Goal: Information Seeking & Learning: Learn about a topic

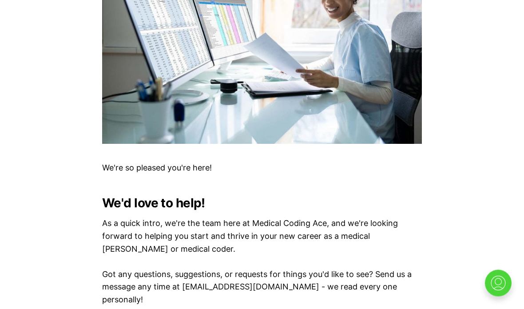
scroll to position [288, 0]
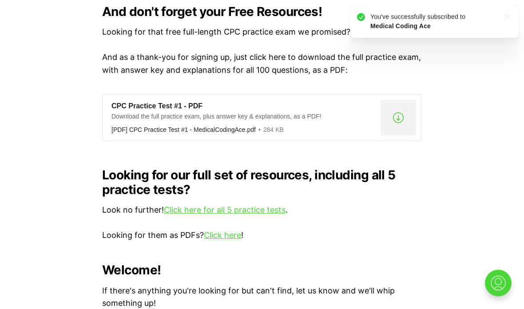
scroll to position [765, 0]
click at [276, 205] on link "Click here for all 5 practice tests" at bounding box center [225, 209] width 122 height 9
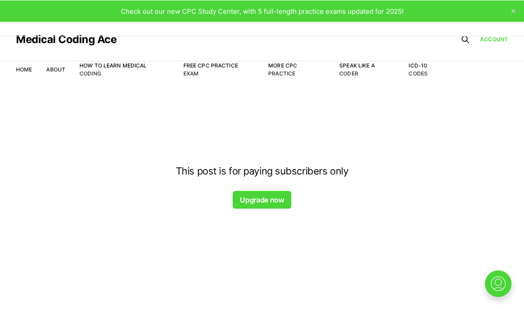
scroll to position [57, 0]
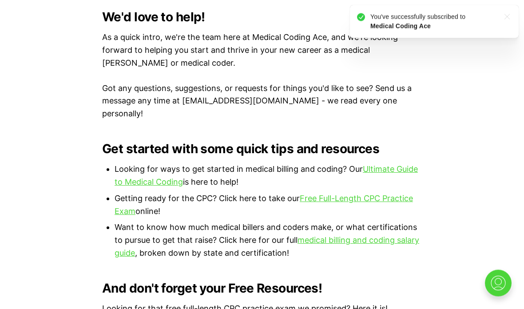
scroll to position [489, 0]
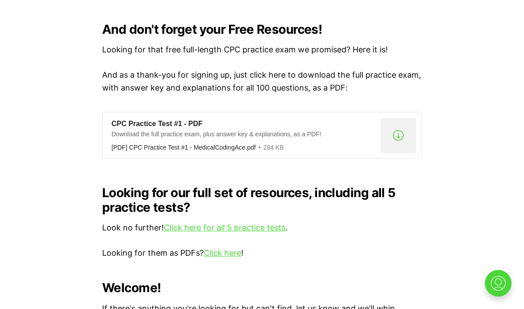
scroll to position [754, 0]
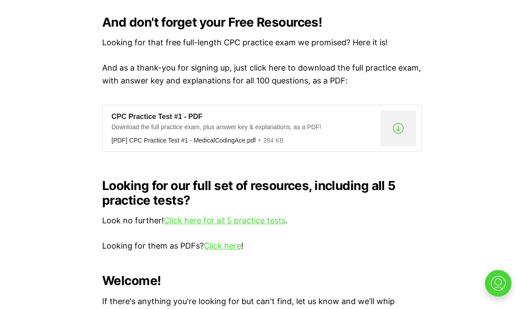
click at [398, 111] on div ".a{fill:none;stroke:currentColor;stroke-linecap:round;stroke-linejoin:round;str…" at bounding box center [399, 129] width 36 height 36
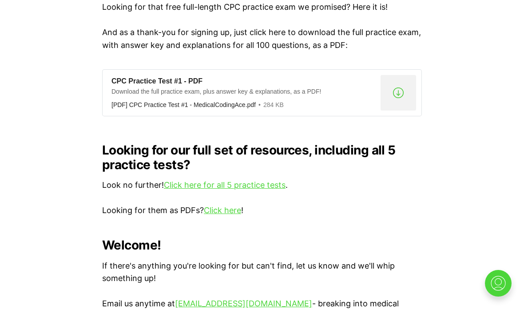
scroll to position [773, 0]
